Goal: Transaction & Acquisition: Book appointment/travel/reservation

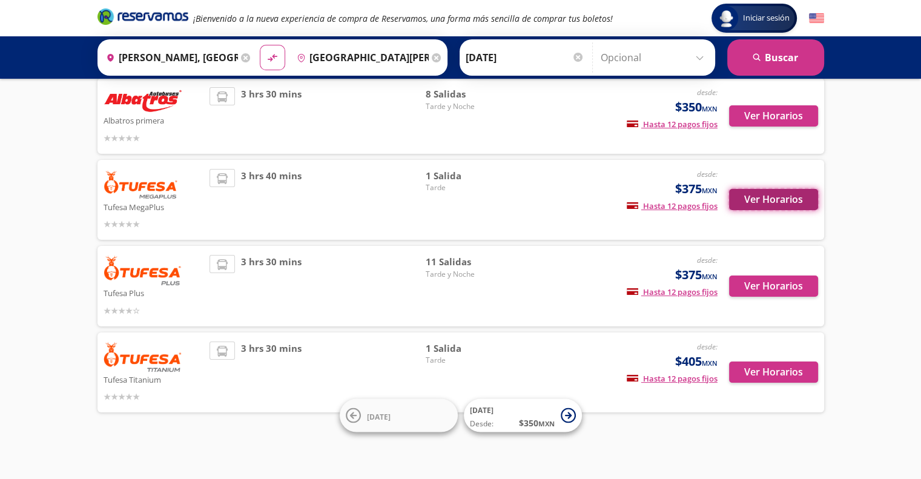
click at [788, 201] on button "Ver Horarios" at bounding box center [773, 199] width 89 height 21
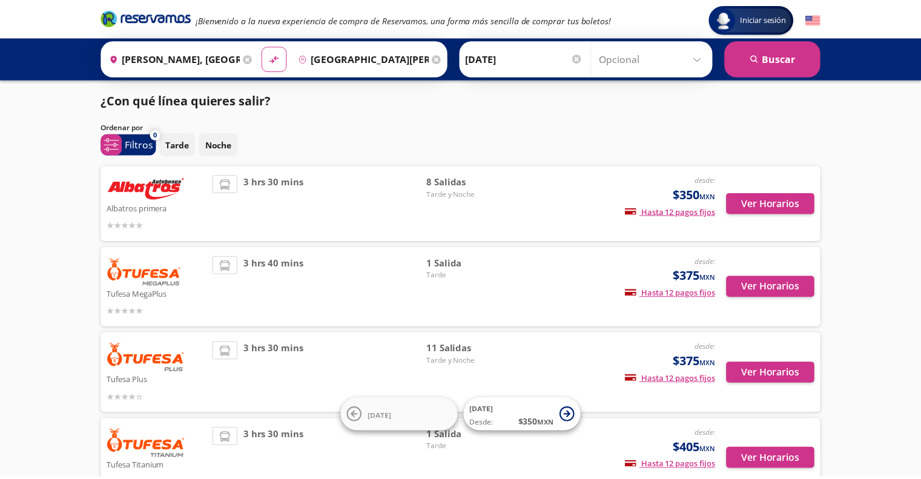
scroll to position [87, 0]
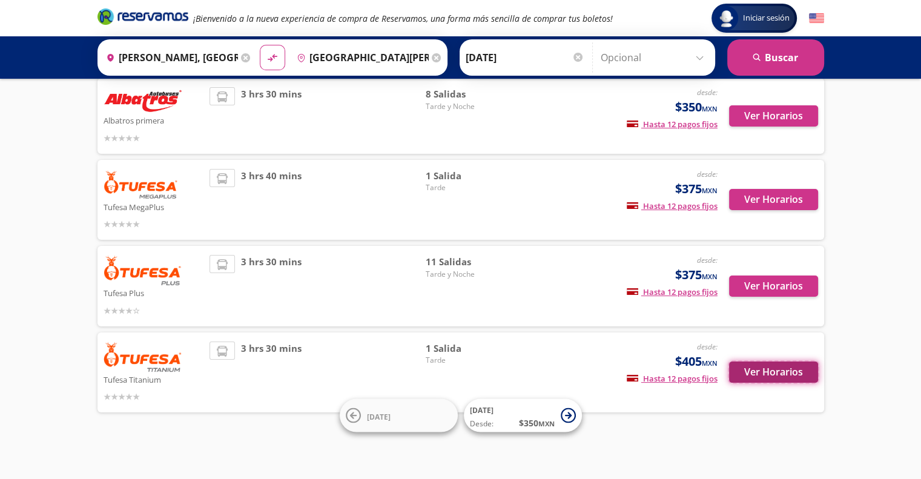
click at [757, 373] on button "Ver Horarios" at bounding box center [773, 372] width 89 height 21
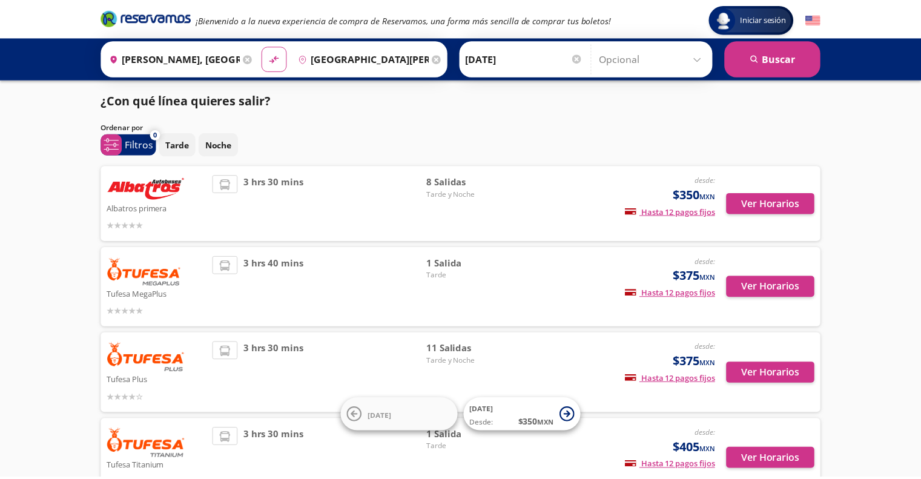
scroll to position [87, 0]
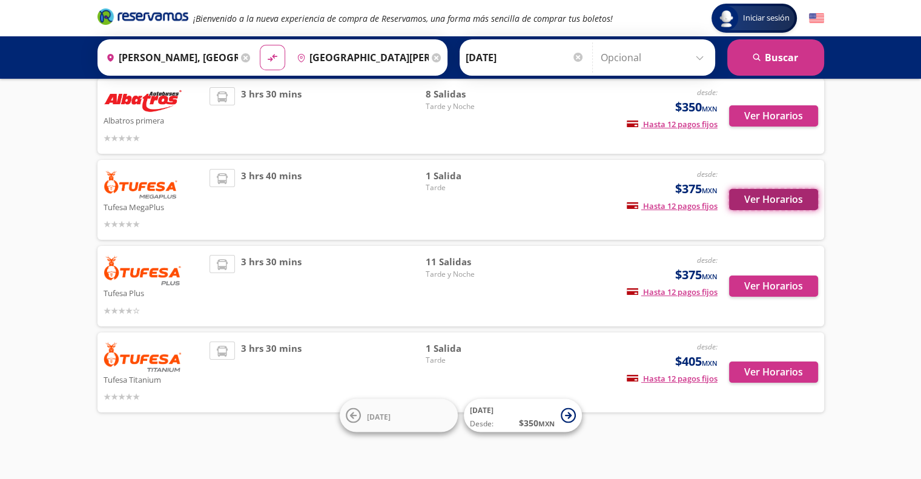
click at [768, 197] on button "Ver Horarios" at bounding box center [773, 199] width 89 height 21
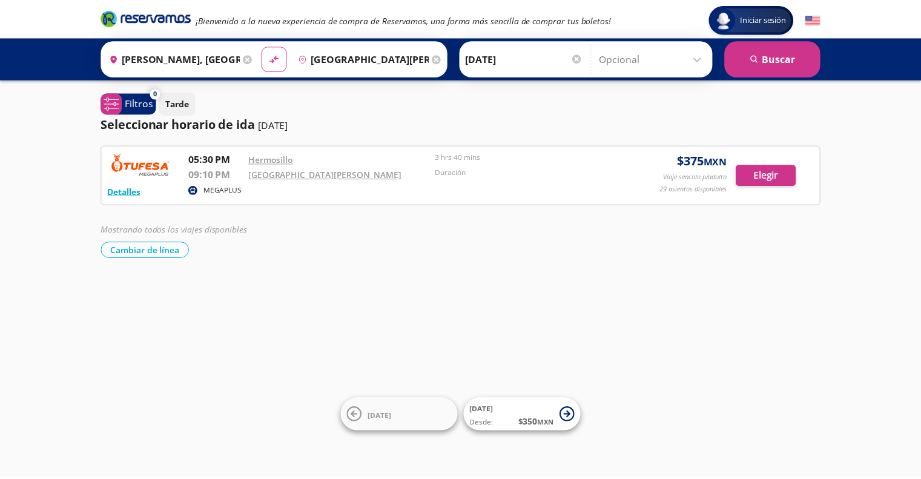
scroll to position [87, 0]
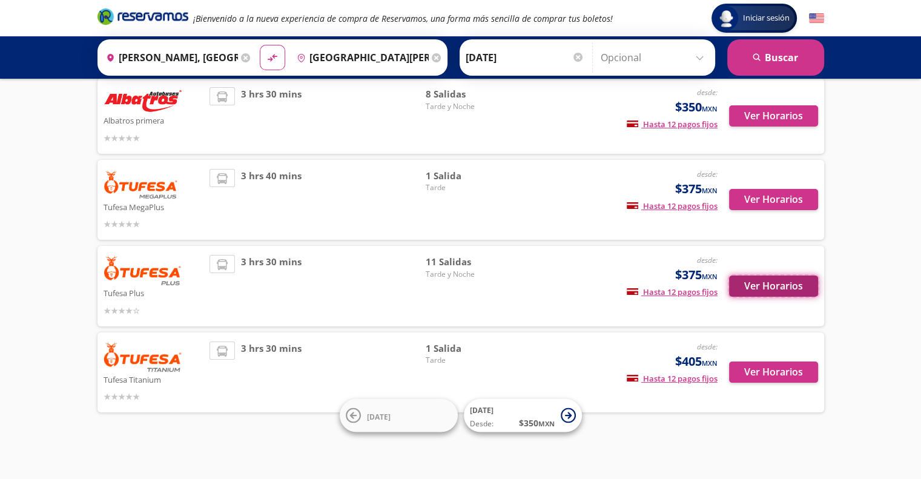
click at [782, 286] on button "Ver Horarios" at bounding box center [773, 286] width 89 height 21
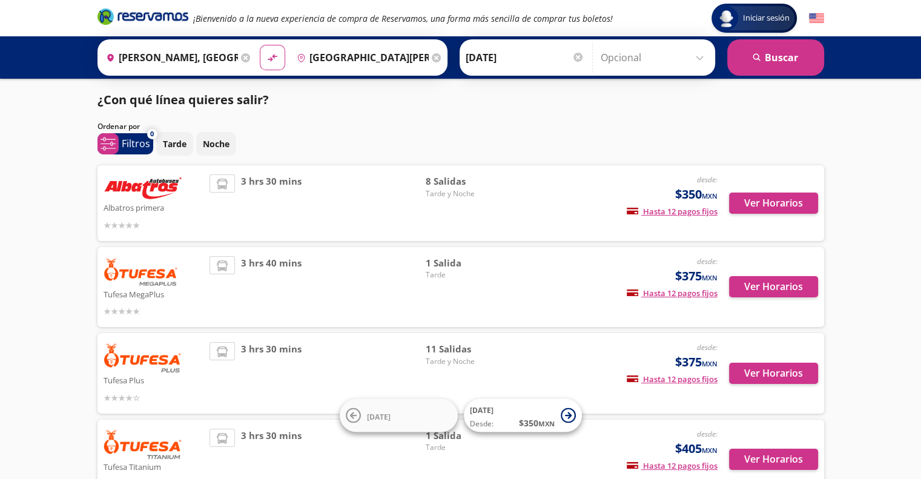
scroll to position [87, 0]
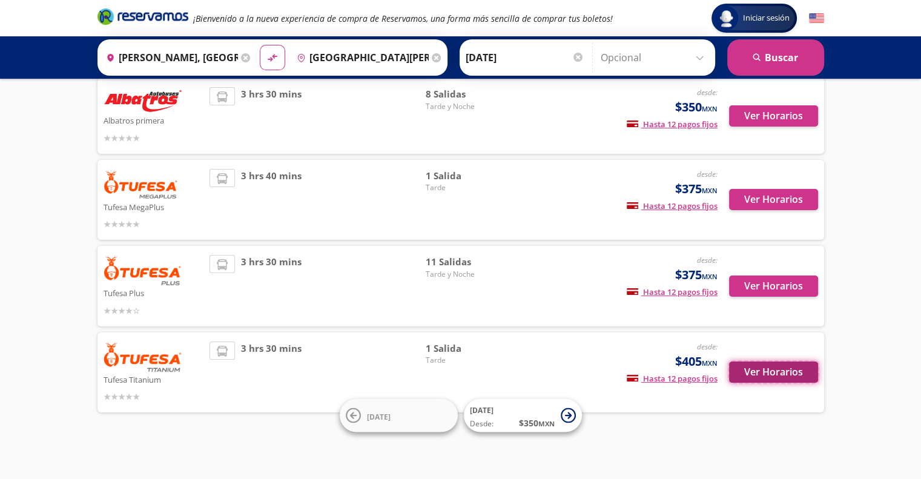
click at [783, 375] on button "Ver Horarios" at bounding box center [773, 372] width 89 height 21
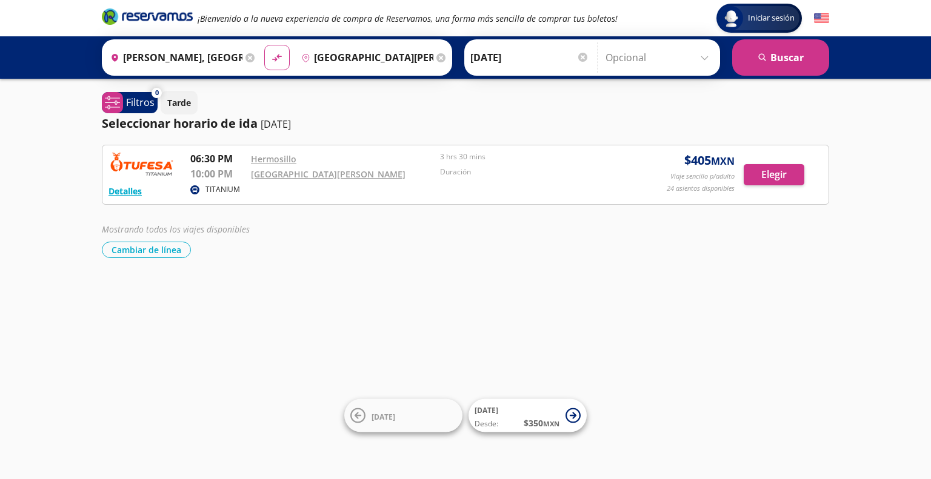
click at [769, 185] on div "Detalles TITANIUM 06:30 PM [PERSON_NAME] 10:00 PM [GEOGRAPHIC_DATA][PERSON_NAME…" at bounding box center [465, 174] width 714 height 47
click at [771, 176] on button "Elegir" at bounding box center [773, 174] width 61 height 21
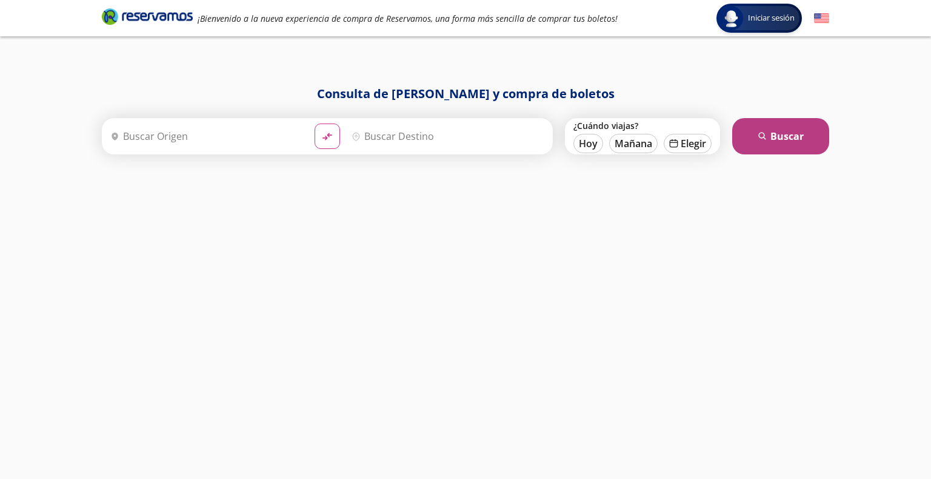
click at [752, 138] on button "search [GEOGRAPHIC_DATA]" at bounding box center [780, 136] width 97 height 36
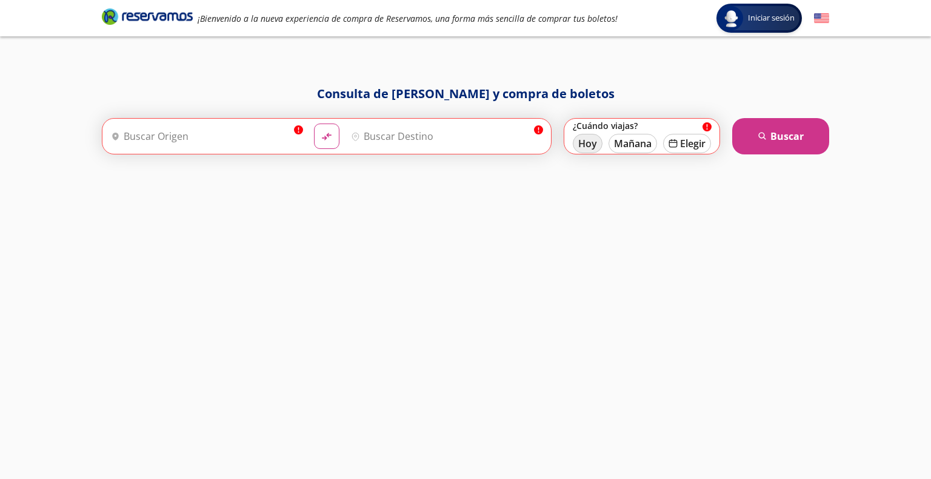
click at [586, 144] on button "Hoy" at bounding box center [588, 143] width 30 height 19
type input "[DATE]"
